Goal: Transaction & Acquisition: Book appointment/travel/reservation

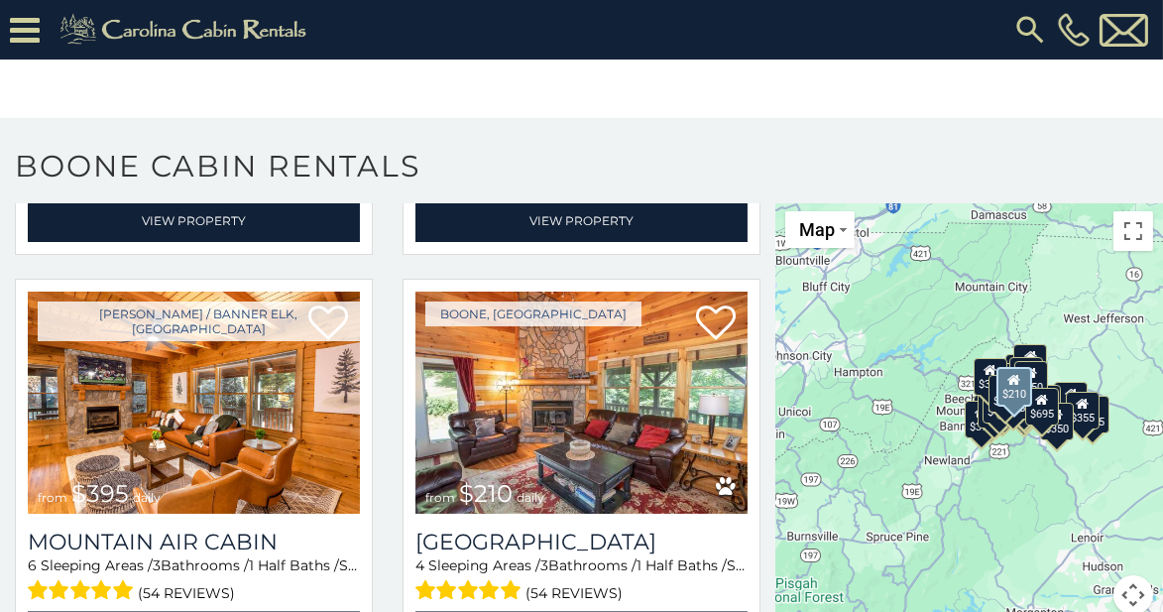
scroll to position [5392, 0]
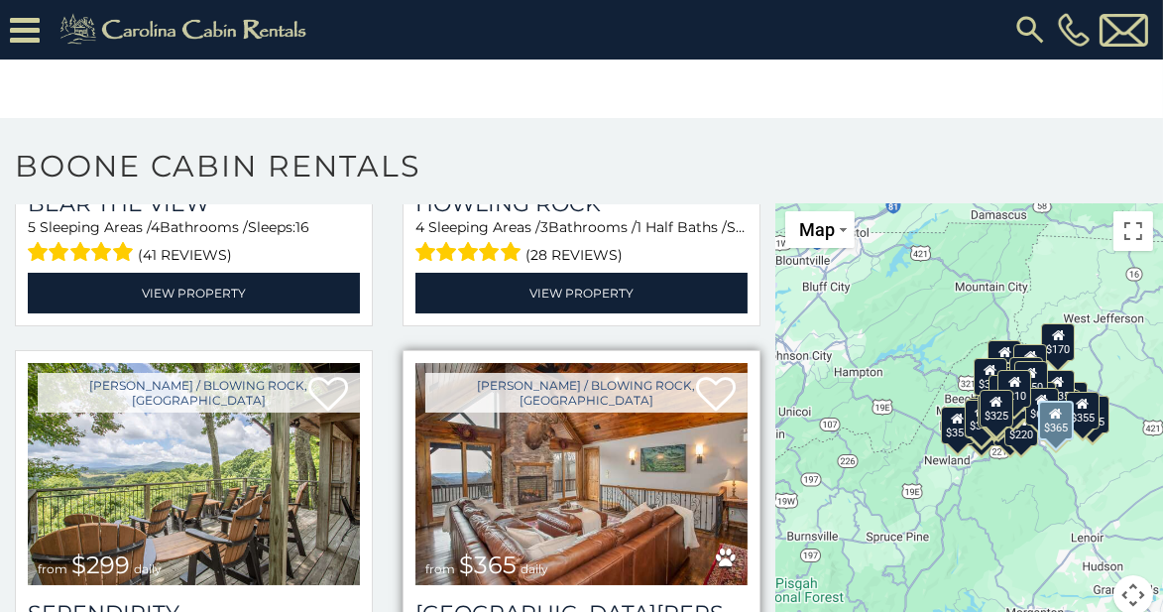
scroll to position [6121, 0]
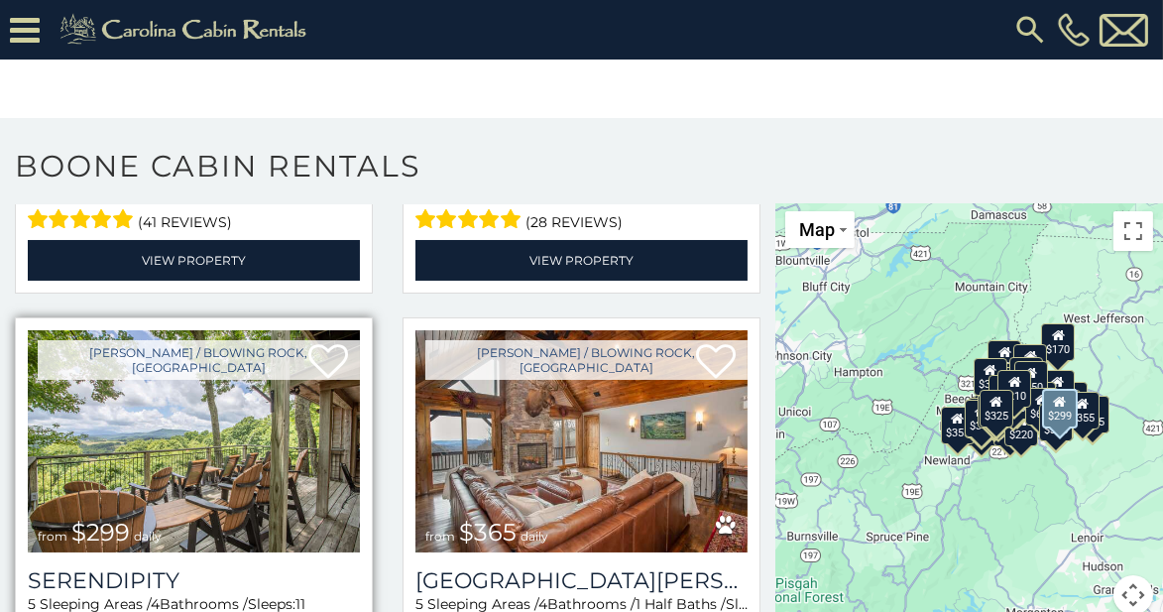
click at [211, 411] on img at bounding box center [194, 441] width 332 height 222
click at [197, 404] on img at bounding box center [194, 441] width 332 height 222
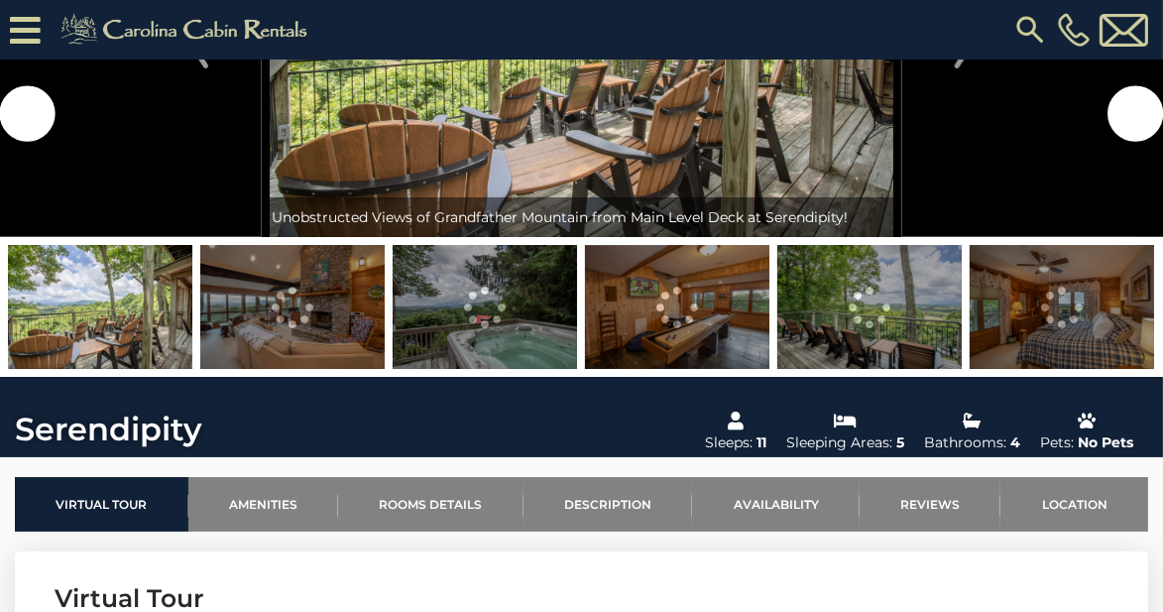
click at [300, 319] on img at bounding box center [292, 307] width 184 height 124
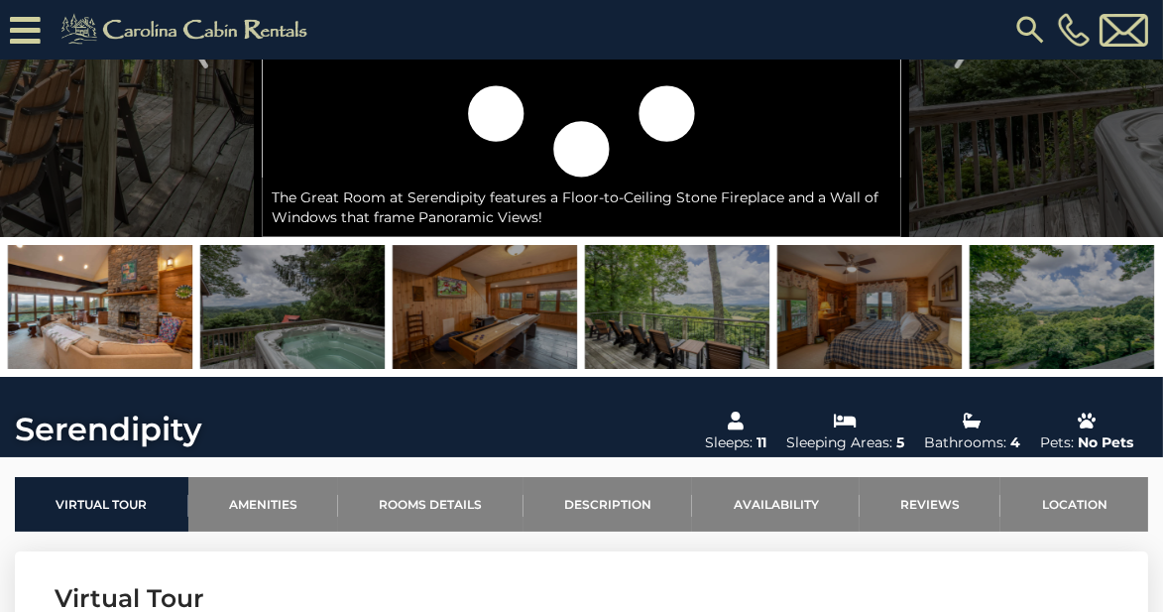
click at [323, 334] on img at bounding box center [292, 307] width 184 height 124
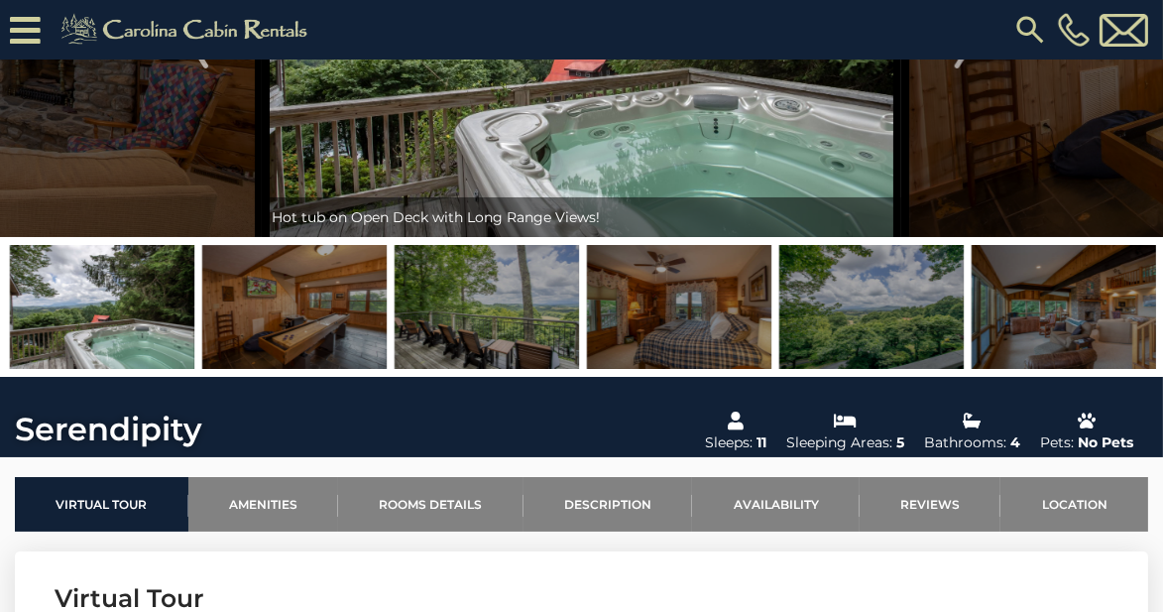
click at [338, 337] on img at bounding box center [294, 307] width 184 height 124
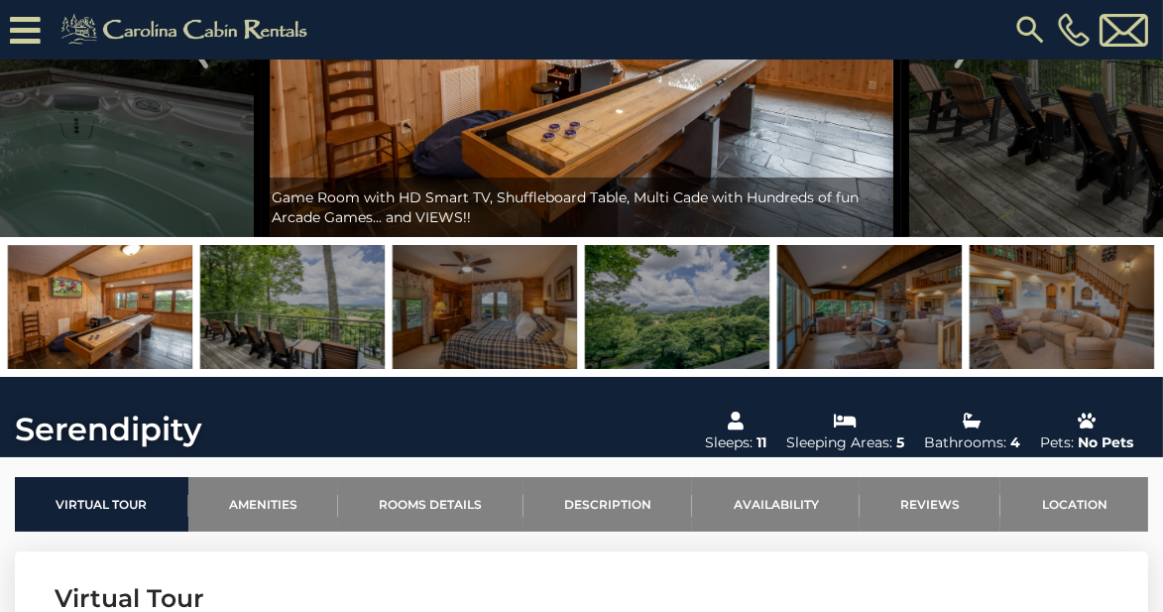
click at [366, 343] on img at bounding box center [292, 307] width 184 height 124
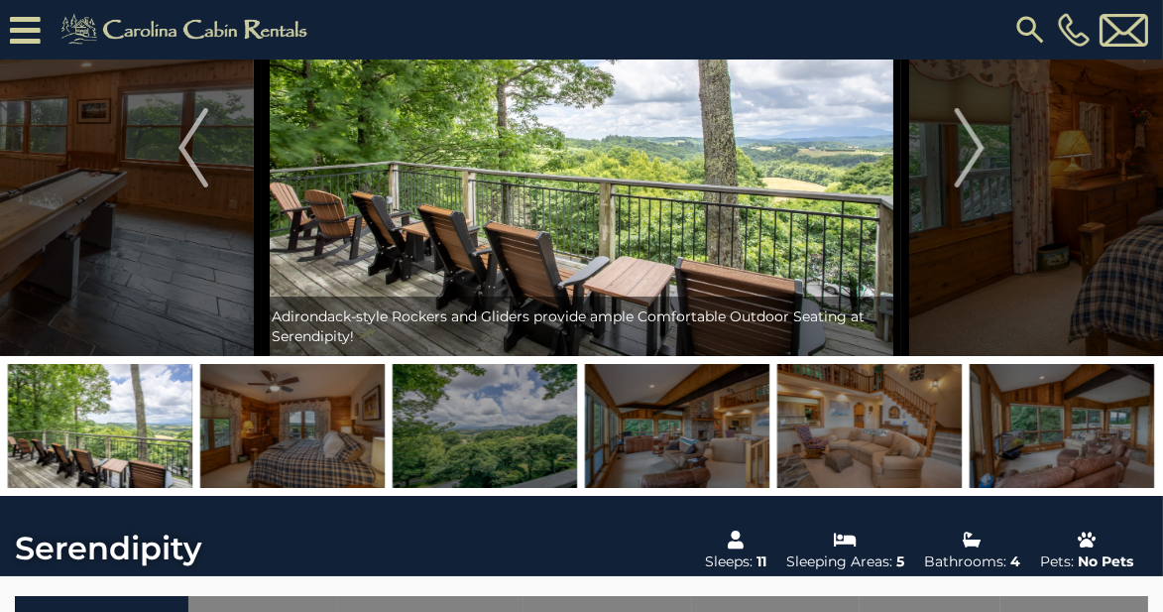
scroll to position [79, 0]
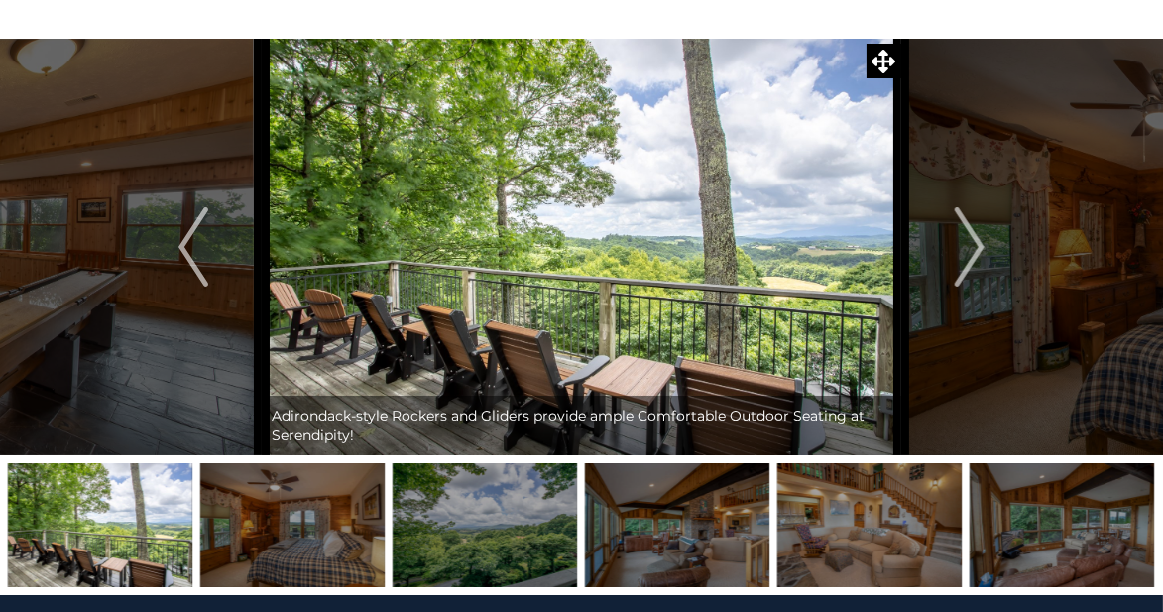
click at [503, 553] on img at bounding box center [484, 525] width 184 height 124
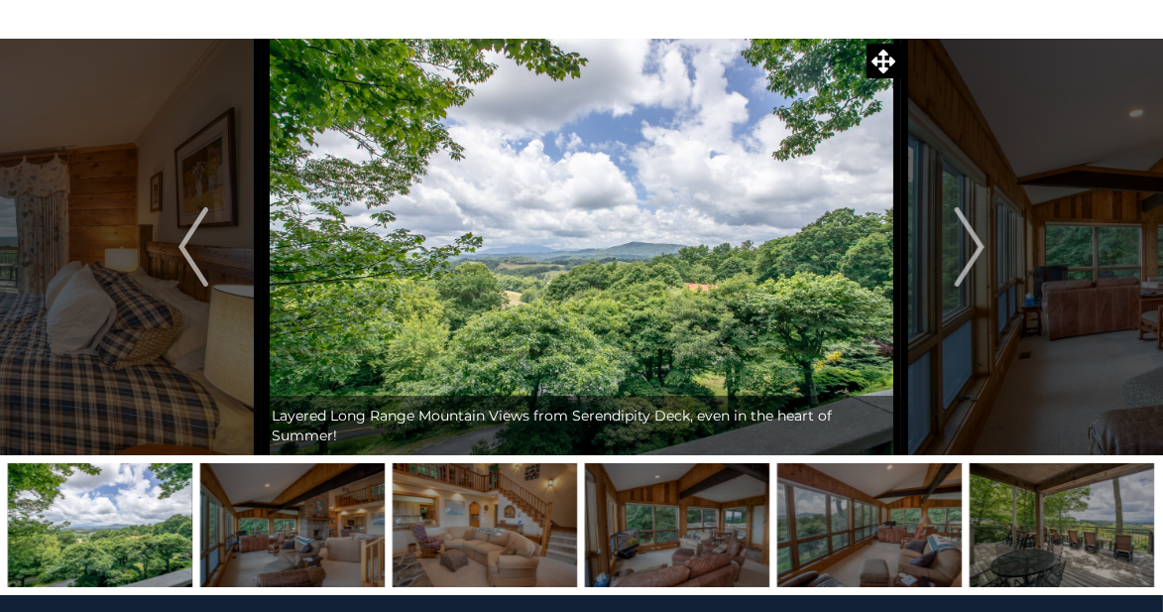
click at [499, 542] on img at bounding box center [484, 525] width 184 height 124
